Goal: Find specific fact: Find specific fact

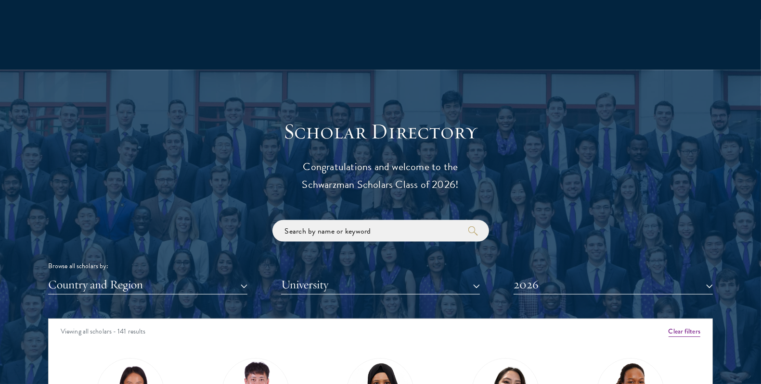
scroll to position [1102, 0]
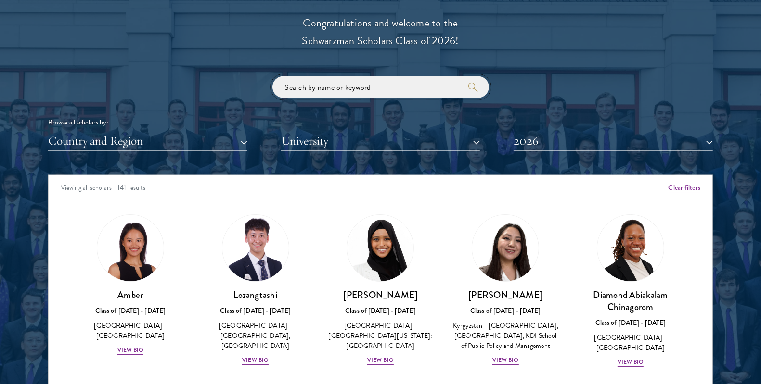
click at [382, 89] on input "search" at bounding box center [380, 88] width 217 height 22
paste input "[PERSON_NAME]"
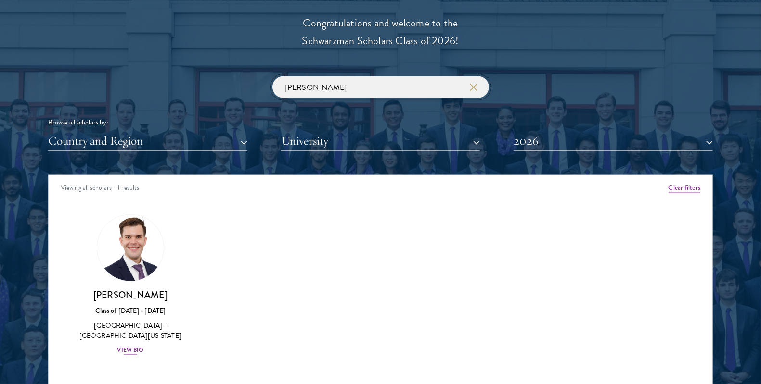
type input "[PERSON_NAME]"
click at [142, 266] on img at bounding box center [130, 248] width 73 height 73
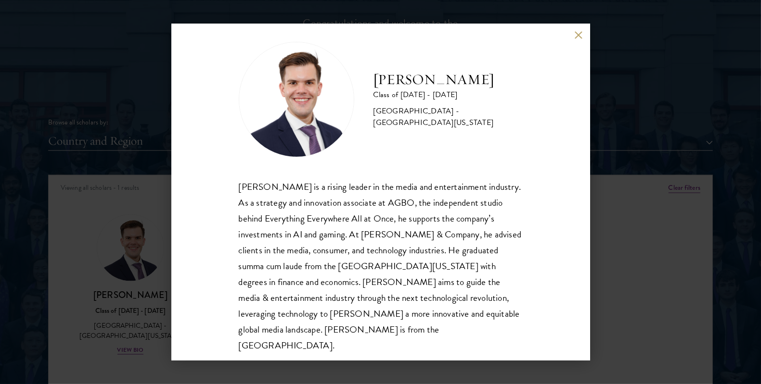
scroll to position [17, 0]
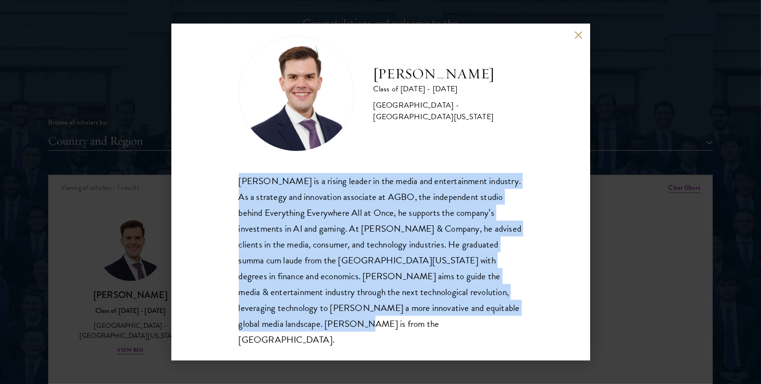
drag, startPoint x: 304, startPoint y: 325, endPoint x: 238, endPoint y: 187, distance: 153.2
click at [238, 187] on div "[PERSON_NAME] Class of [DATE] - [DATE] [GEOGRAPHIC_DATA] - [GEOGRAPHIC_DATA][US…" at bounding box center [380, 192] width 419 height 337
copy div "[PERSON_NAME] is a rising leader in the media and entertainment industry. As a …"
